Goal: Task Accomplishment & Management: Manage account settings

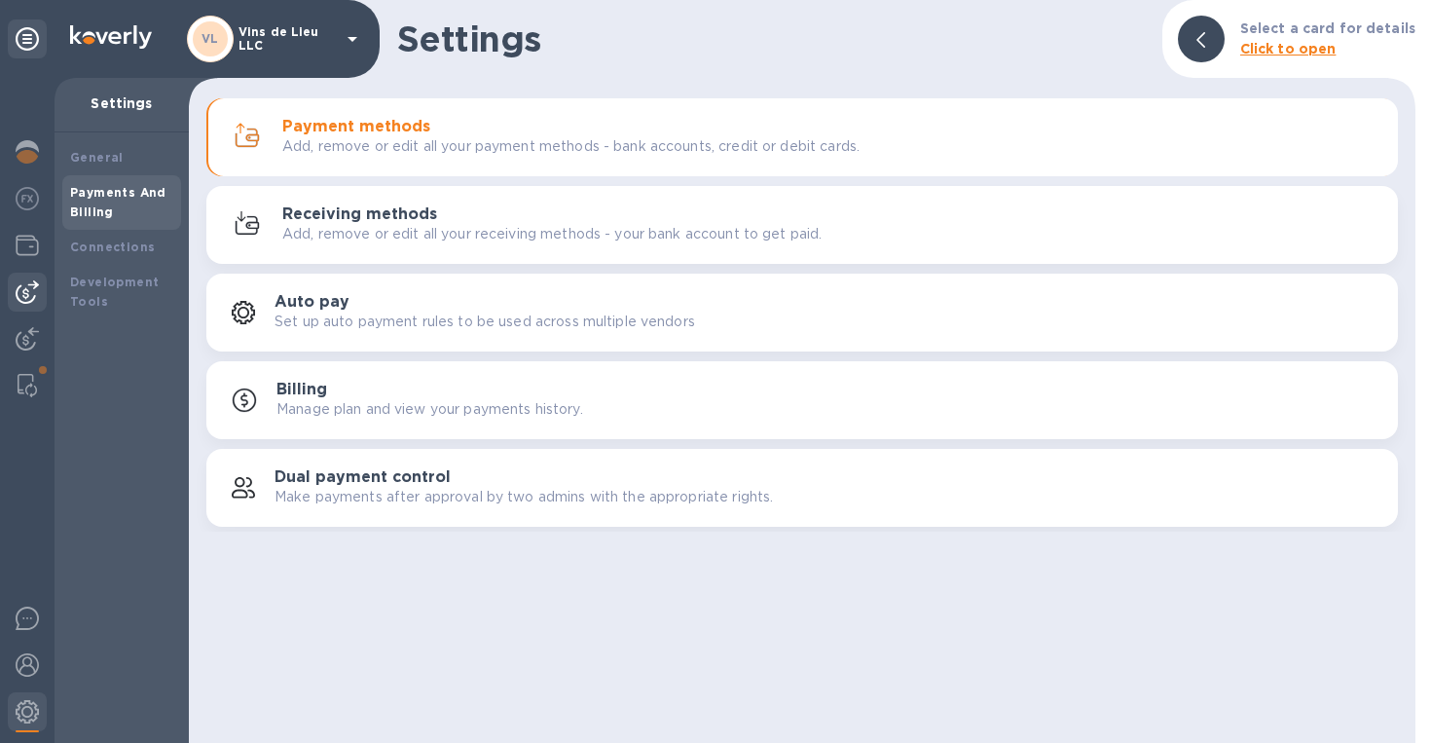
click at [26, 285] on img at bounding box center [27, 291] width 23 height 23
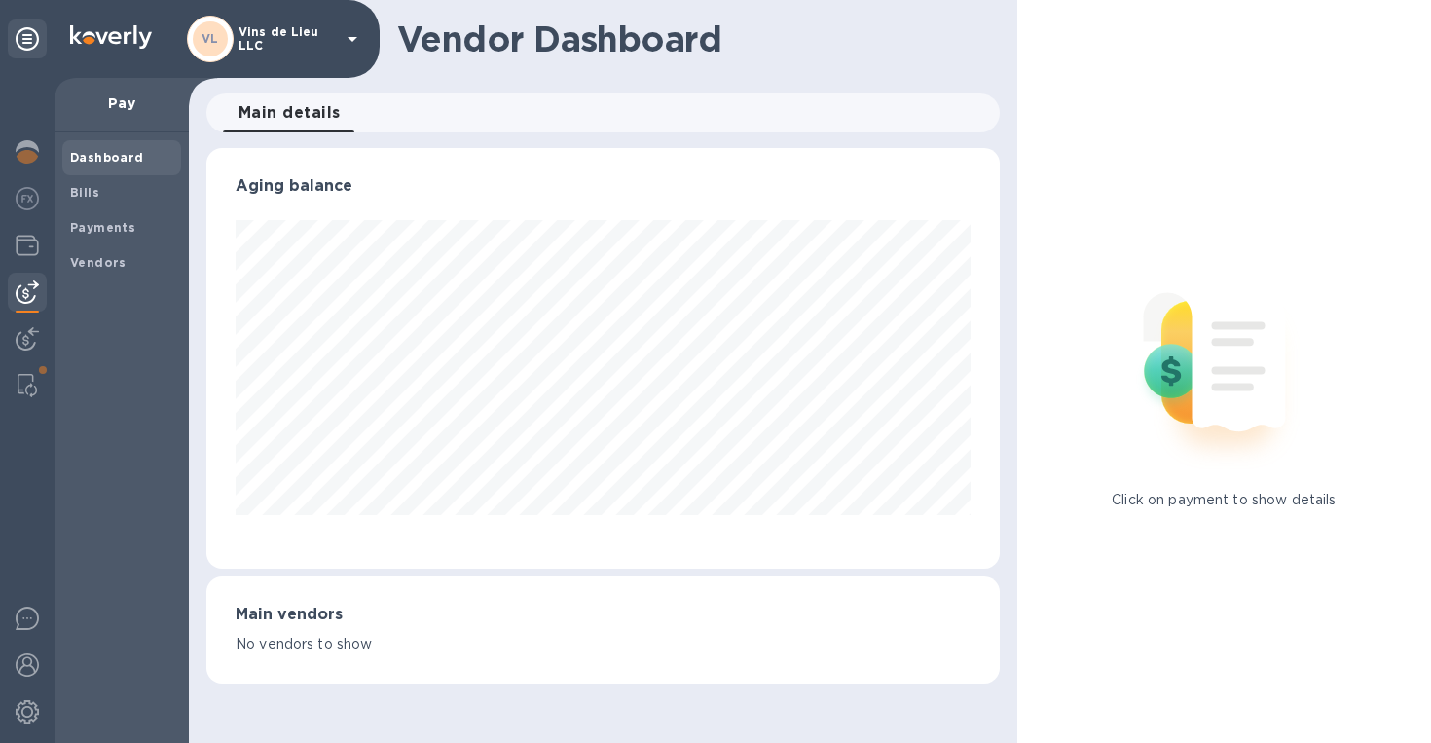
scroll to position [421, 794]
click at [102, 220] on b "Payments" at bounding box center [102, 227] width 65 height 15
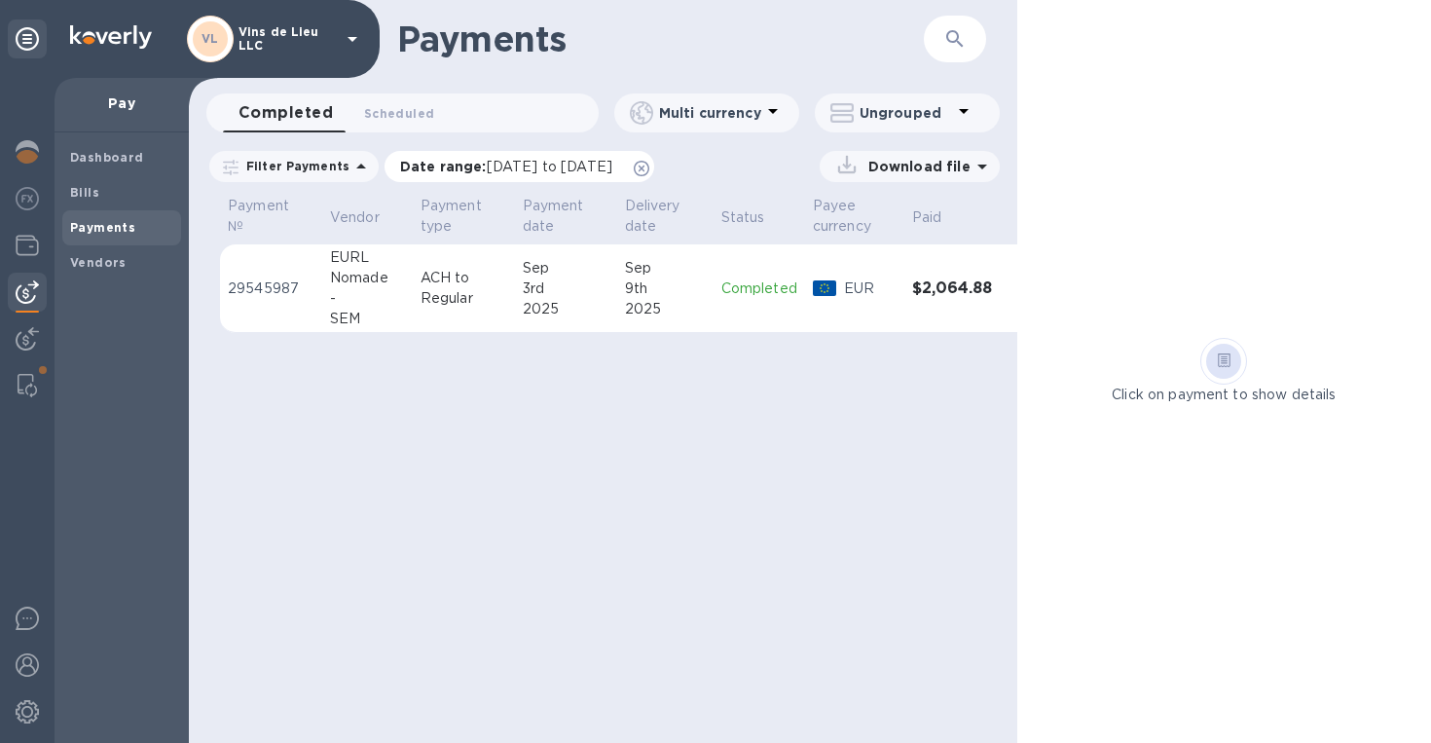
click at [536, 176] on div "Date range : [DATE] to [DATE]" at bounding box center [520, 166] width 270 height 31
click at [520, 169] on span "[DATE] to [DATE]" at bounding box center [550, 167] width 126 height 16
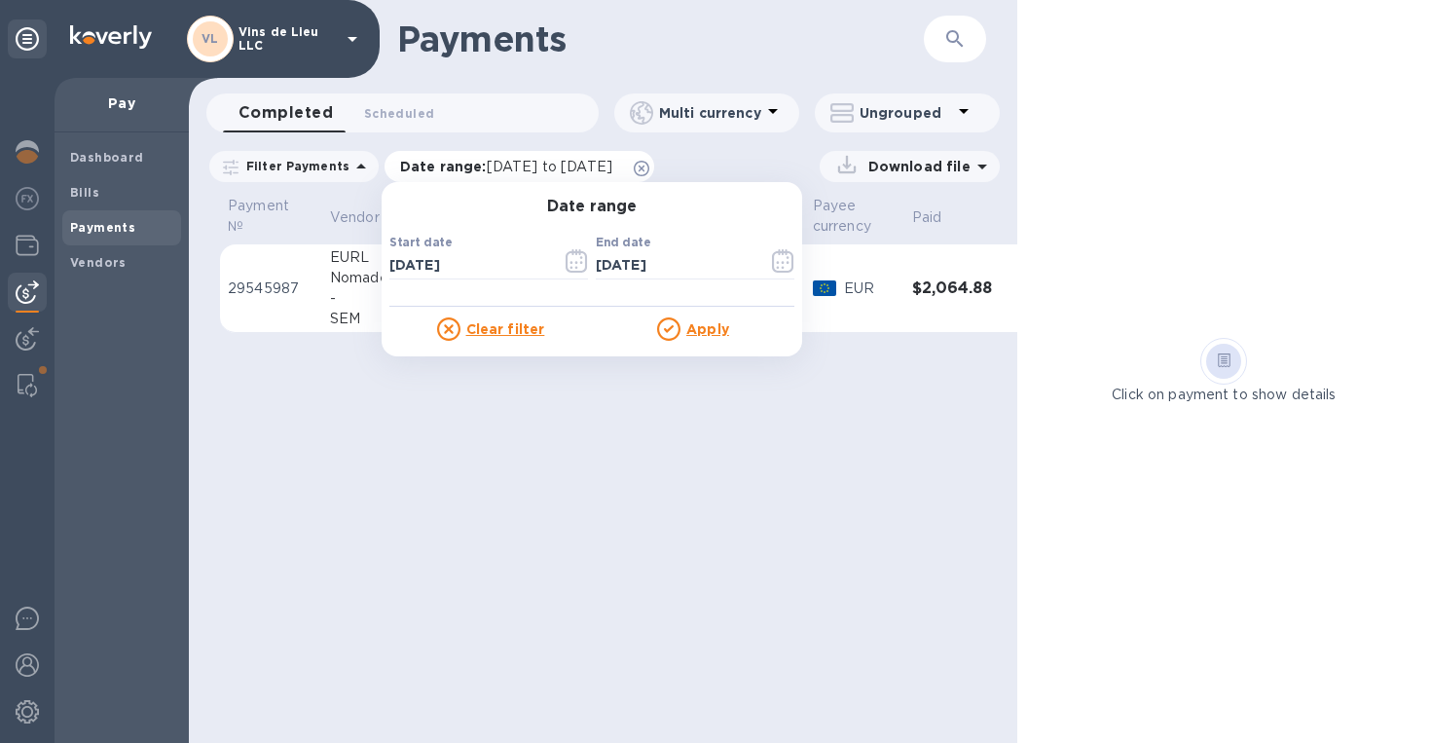
click at [520, 169] on span "[DATE] to [DATE]" at bounding box center [550, 167] width 126 height 16
click at [575, 268] on icon "button" at bounding box center [576, 268] width 3 height 3
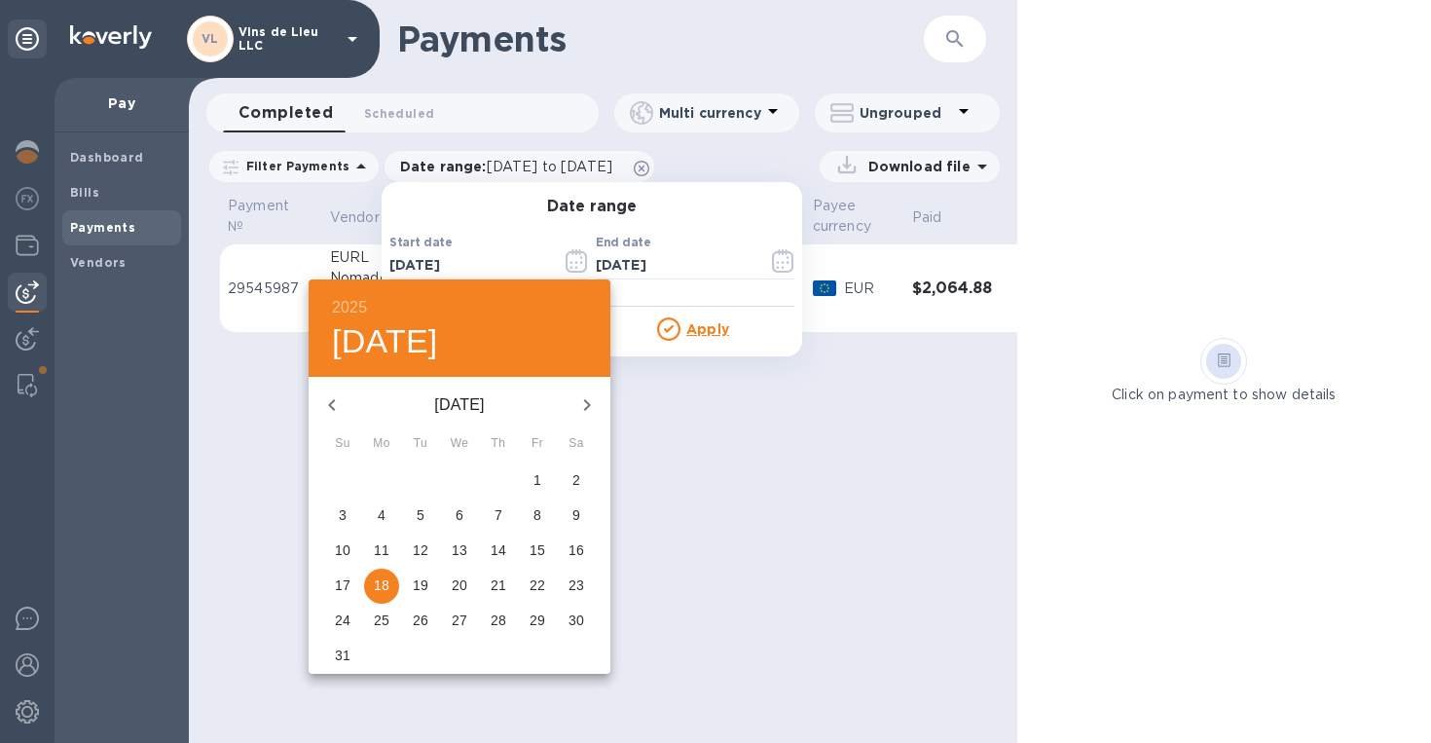
click at [337, 397] on icon "button" at bounding box center [331, 404] width 23 height 23
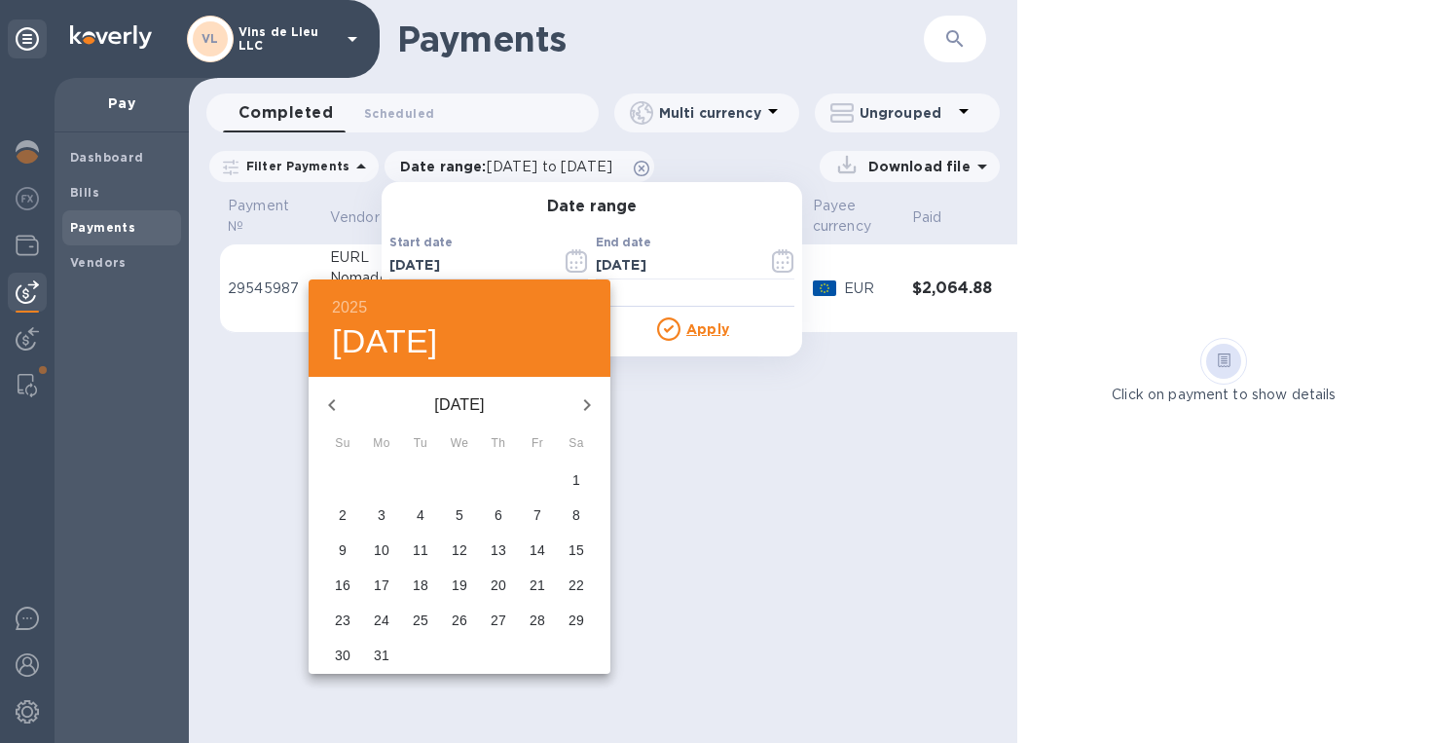
click at [337, 397] on icon "button" at bounding box center [331, 404] width 23 height 23
click at [461, 475] on p "1" at bounding box center [460, 479] width 8 height 19
type input "[DATE]"
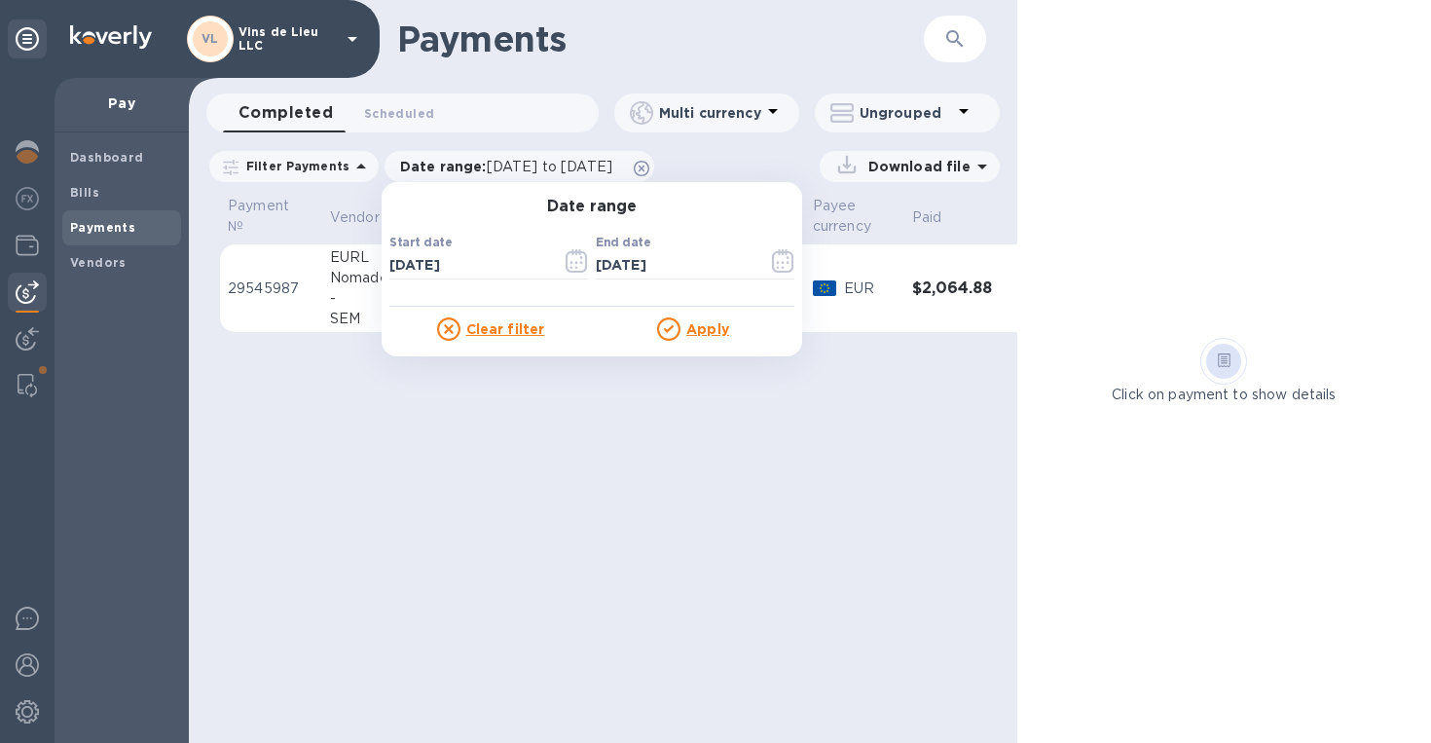
click at [695, 331] on u "Apply" at bounding box center [707, 329] width 43 height 16
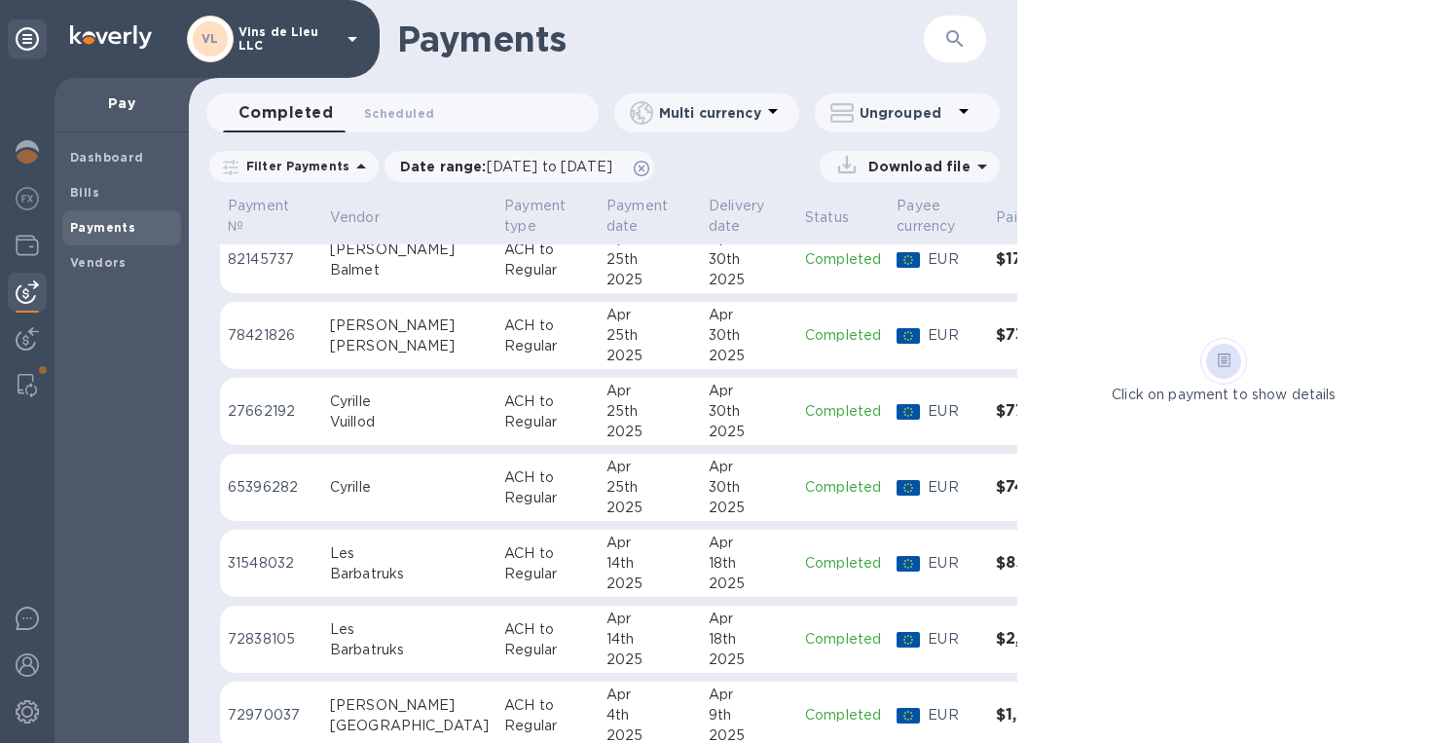
scroll to position [2605, 0]
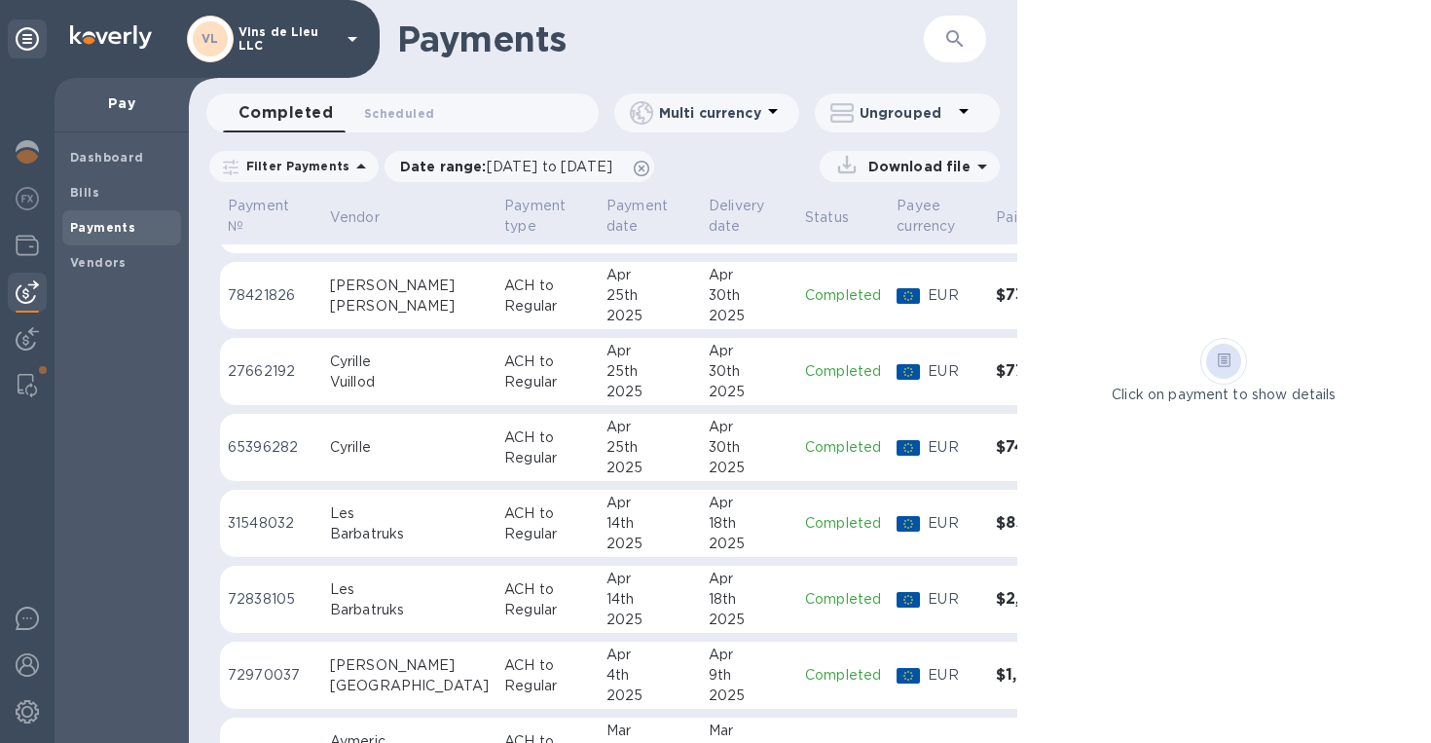
click at [950, 165] on p "Download file" at bounding box center [916, 166] width 110 height 19
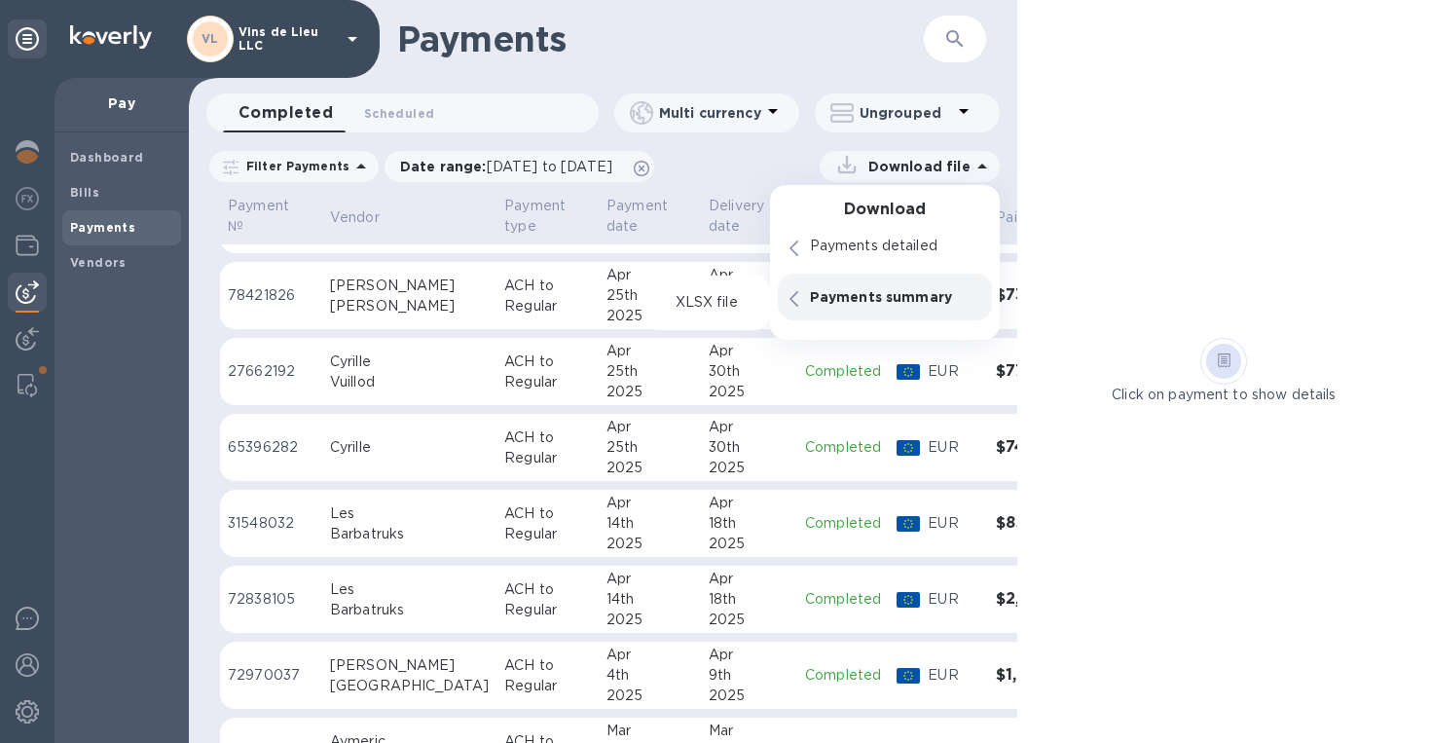
click at [899, 303] on p "Payments summary" at bounding box center [895, 296] width 170 height 19
click at [727, 310] on p "XLSX file" at bounding box center [706, 302] width 65 height 19
